Goal: Obtain resource: Download file/media

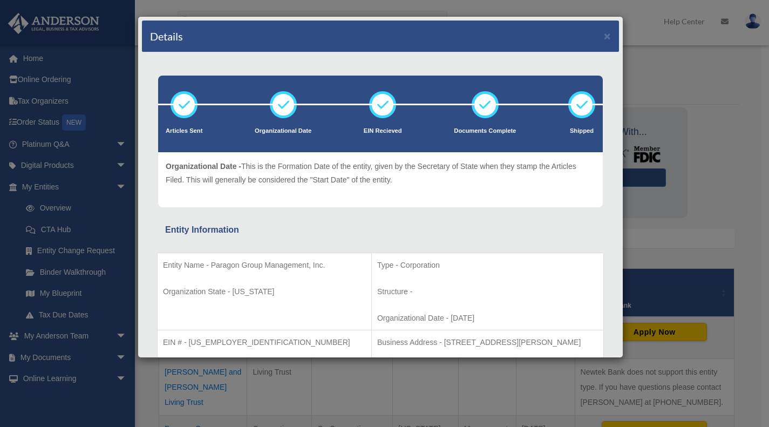
scroll to position [57, 0]
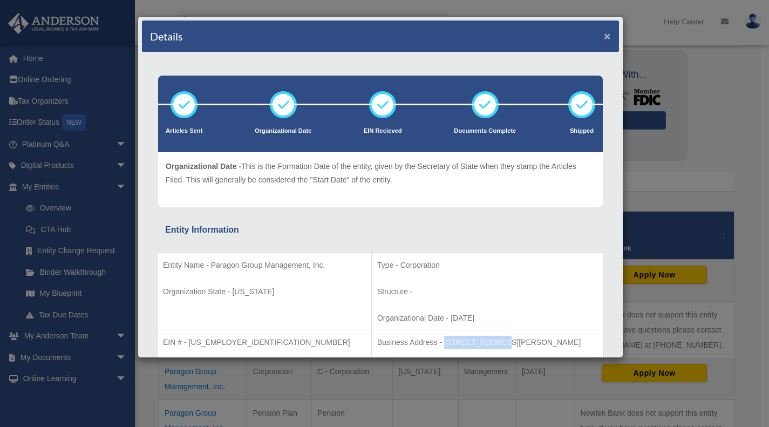
click at [604, 32] on button "×" at bounding box center [607, 35] width 7 height 11
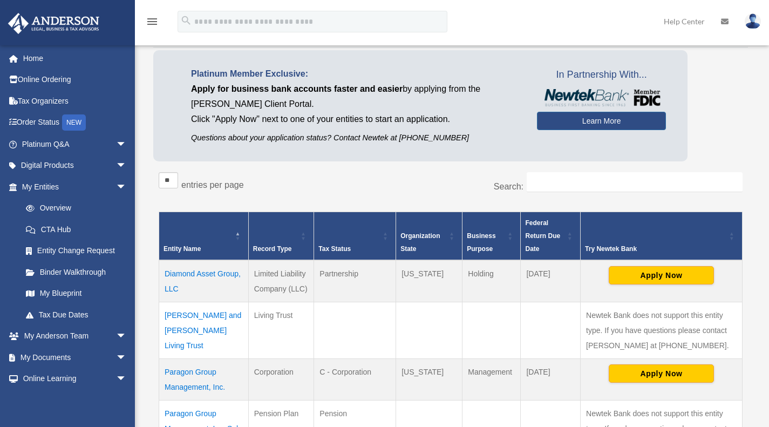
click at [116, 187] on span "arrow_drop_down" at bounding box center [127, 187] width 22 height 22
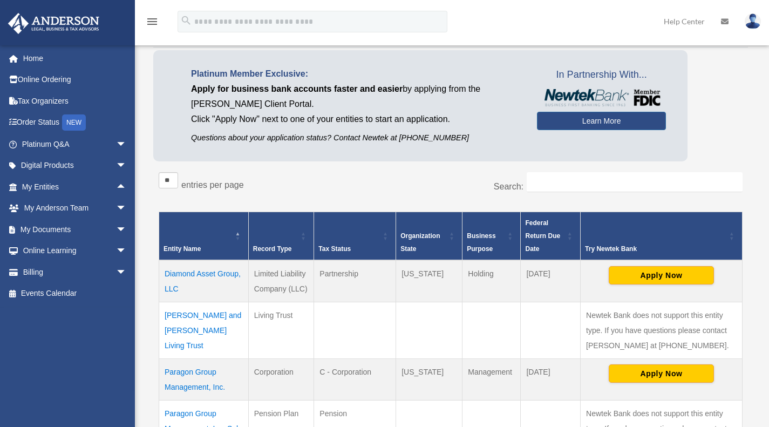
click at [116, 235] on span "arrow_drop_down" at bounding box center [127, 229] width 22 height 22
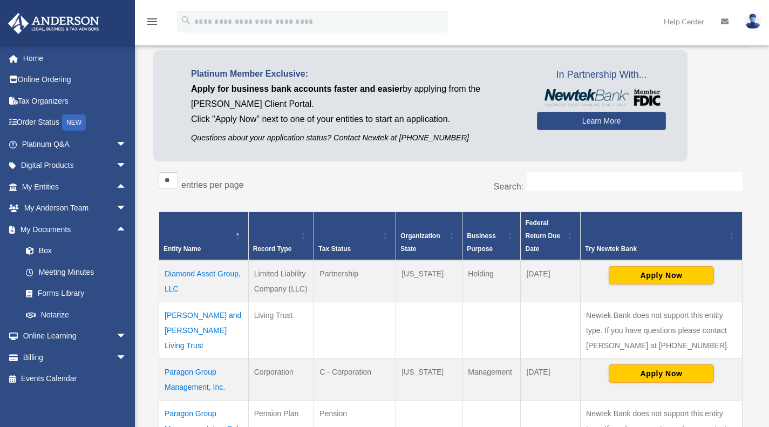
click at [91, 290] on link "Forms Library" at bounding box center [79, 294] width 128 height 22
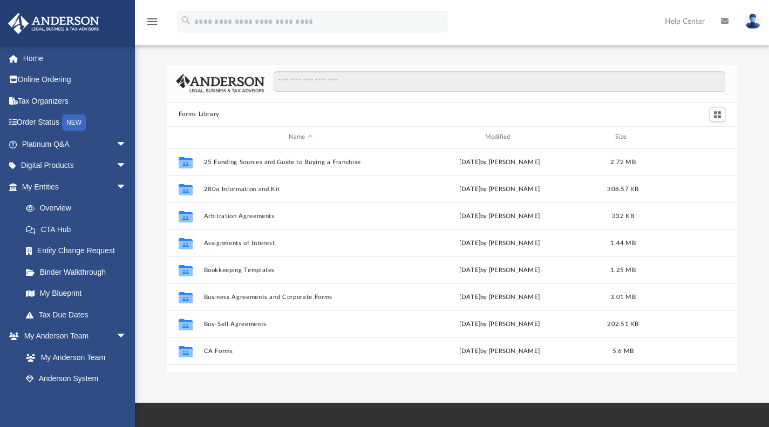
scroll to position [237, 562]
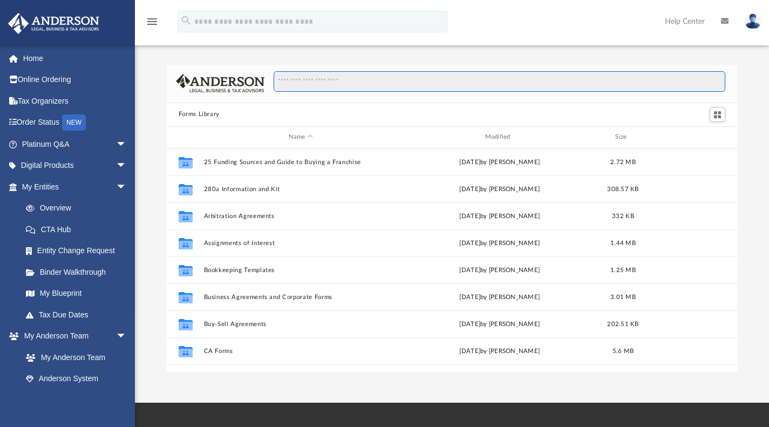
click at [344, 84] on input "Search files and folders" at bounding box center [499, 81] width 452 height 20
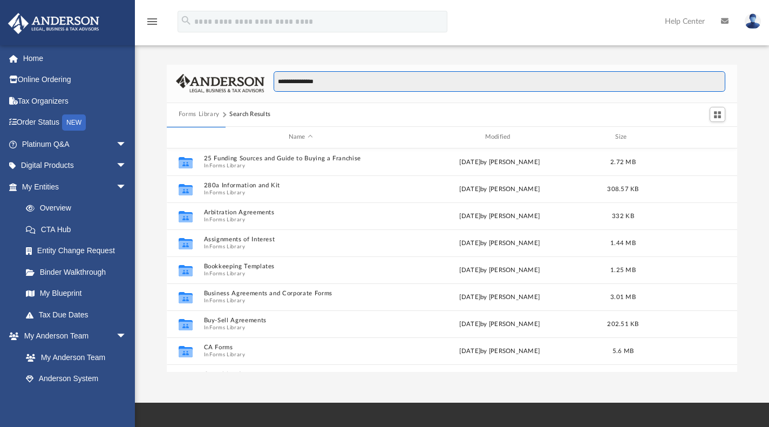
type input "**********"
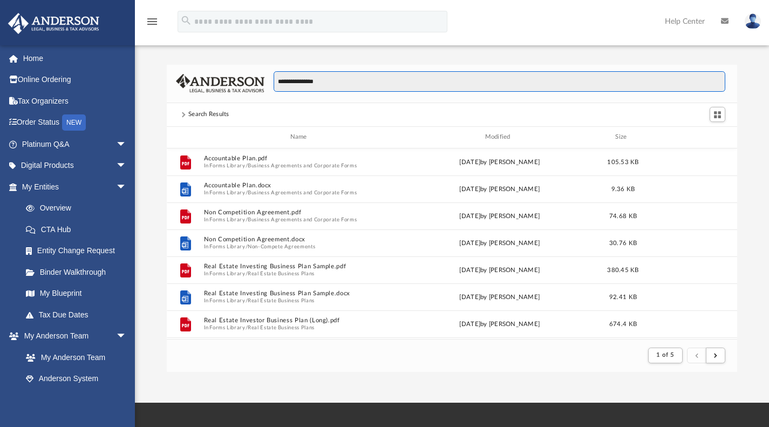
scroll to position [9, 9]
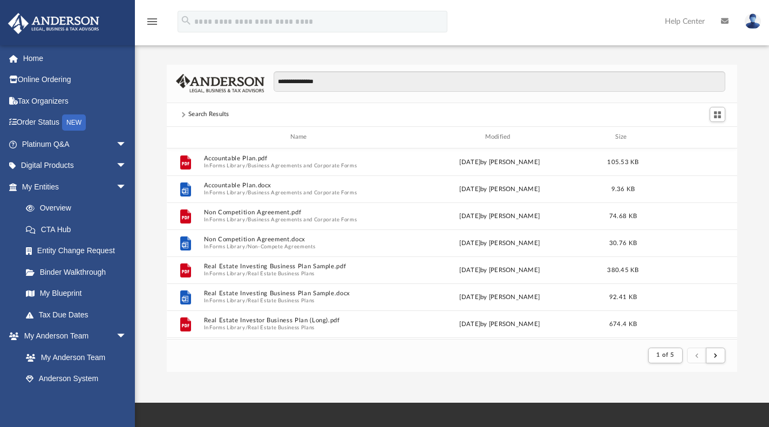
click at [288, 166] on button "Business Agreements and Corporate Forms" at bounding box center [302, 165] width 109 height 7
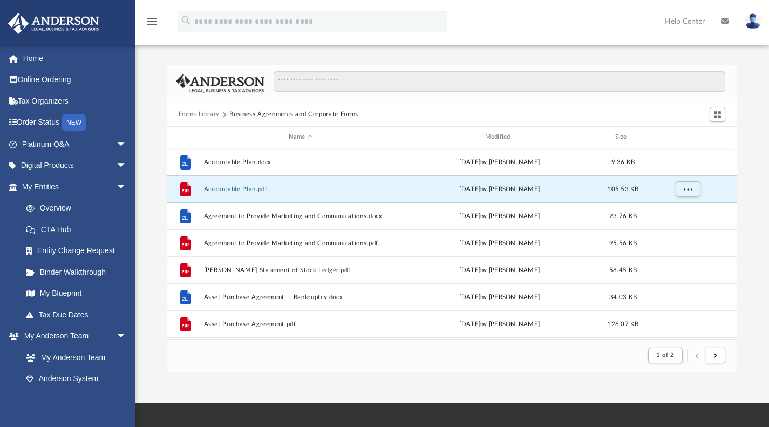
click at [238, 190] on button "Accountable Plan.pdf" at bounding box center [300, 188] width 194 height 7
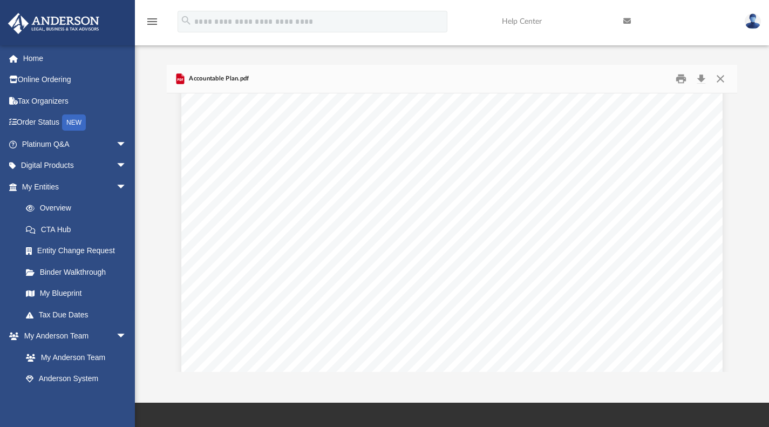
scroll to position [0, 0]
